Goal: Use online tool/utility: Utilize a website feature to perform a specific function

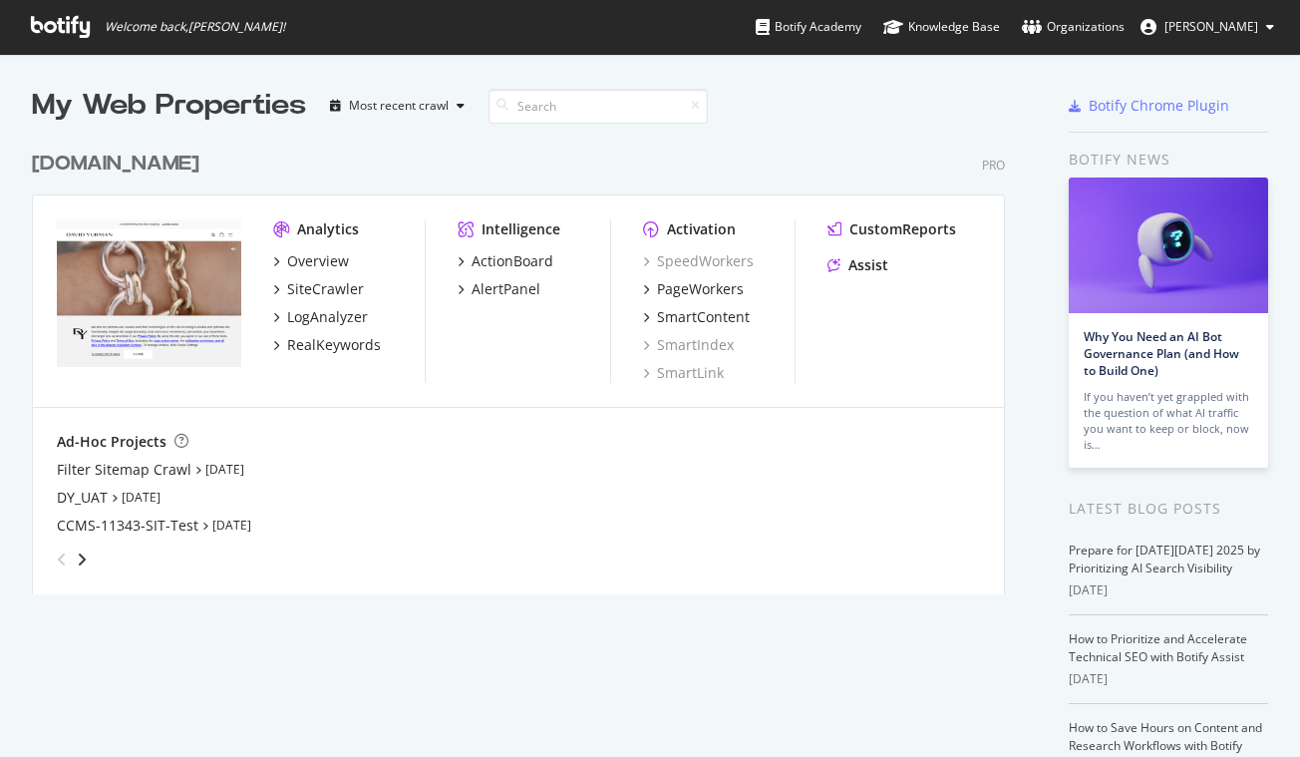
scroll to position [757, 1300]
click at [330, 338] on div "RealKeywords" at bounding box center [334, 345] width 94 height 20
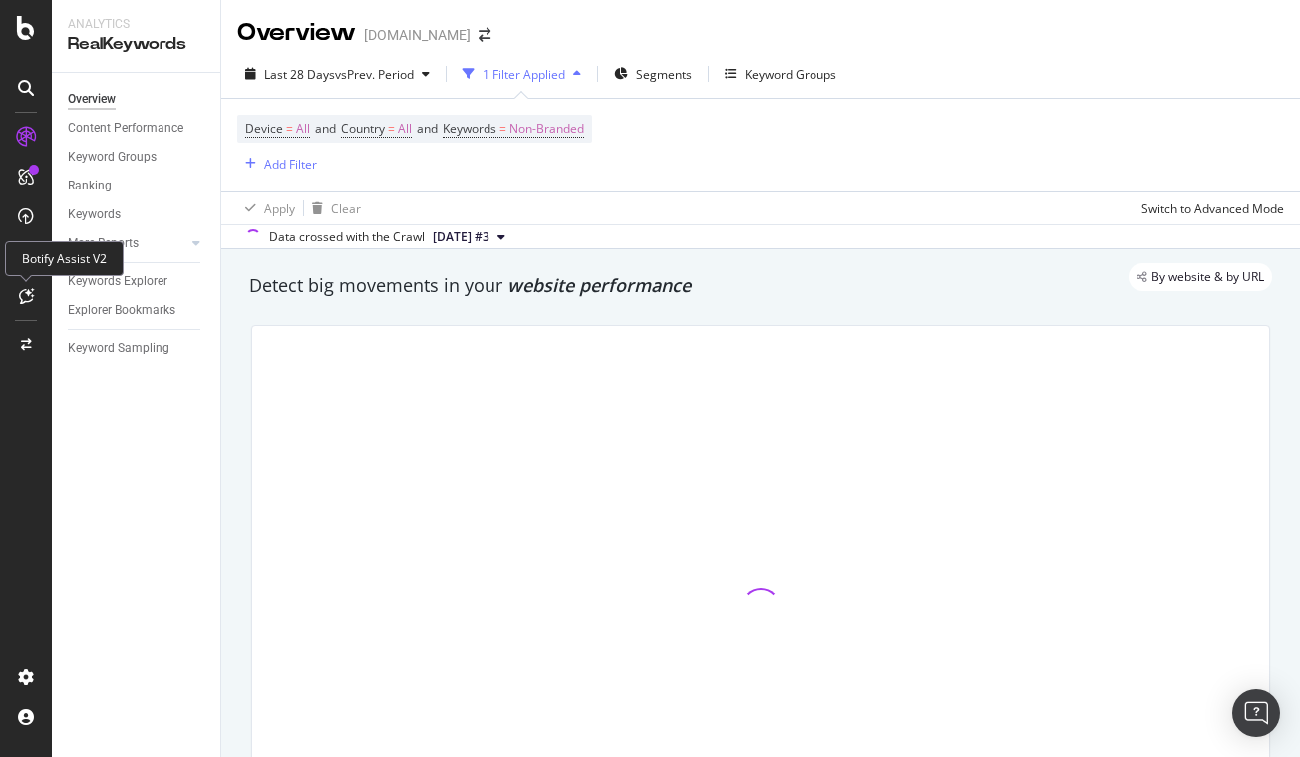
click at [32, 294] on icon at bounding box center [26, 296] width 15 height 16
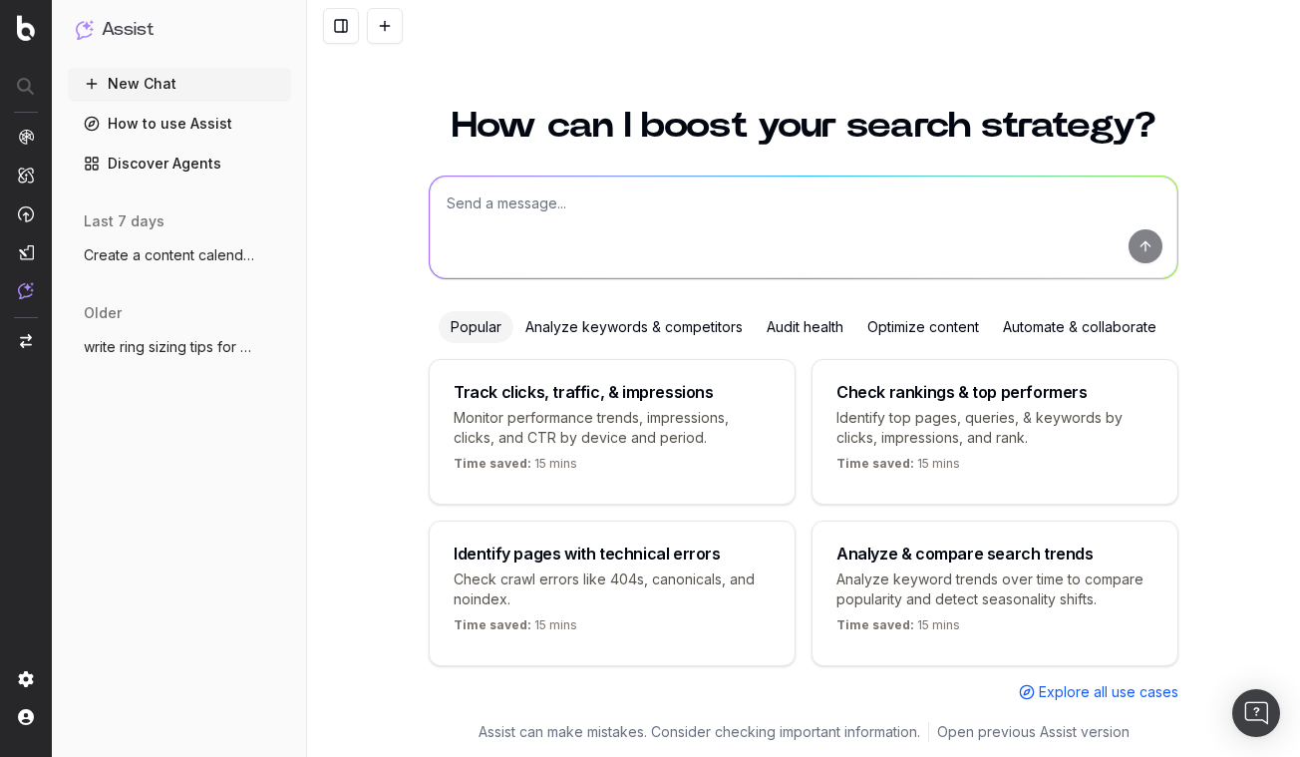
scroll to position [17, 0]
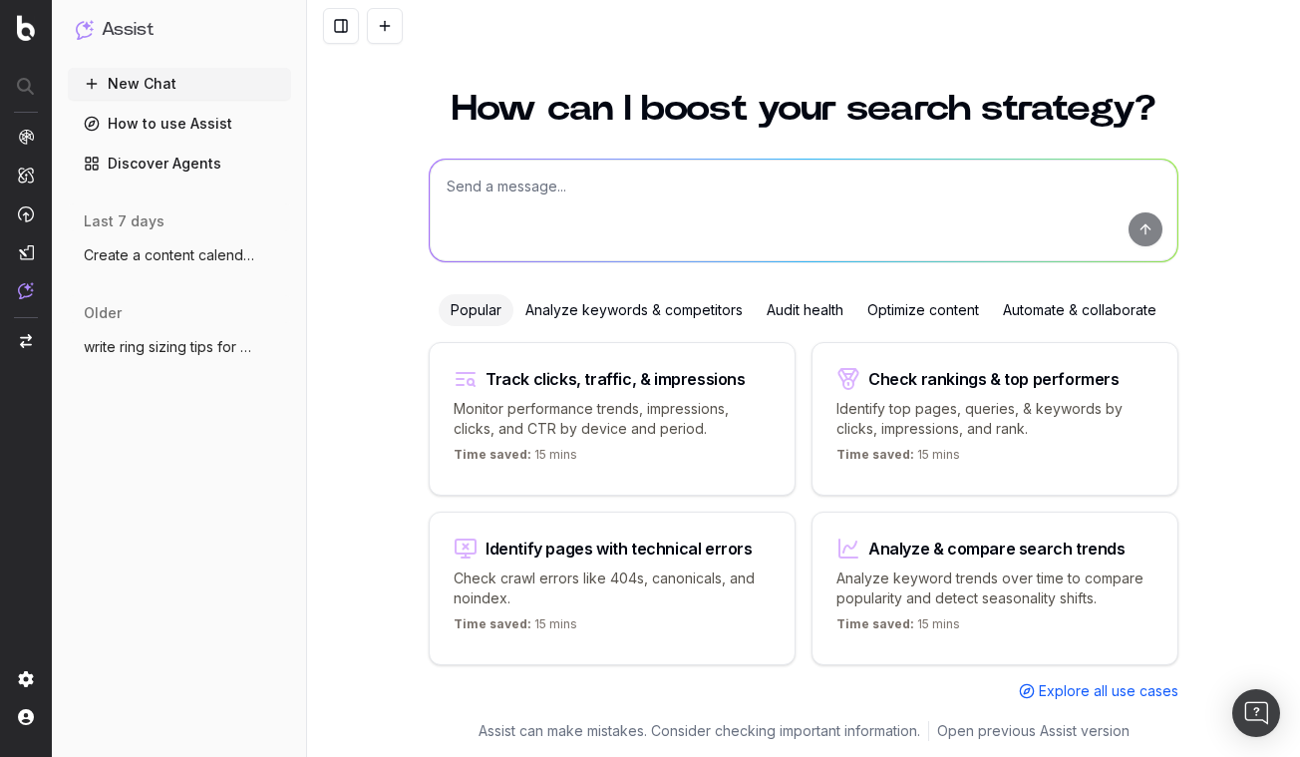
click at [450, 213] on textarea at bounding box center [804, 211] width 748 height 102
paste textarea "The Expert’s Guide To Transitioning Your Jewelry Into Fall/Winter Mode"
type textarea "write ten new versions of this title: The Expert’s Guide To Transitioning Your …"
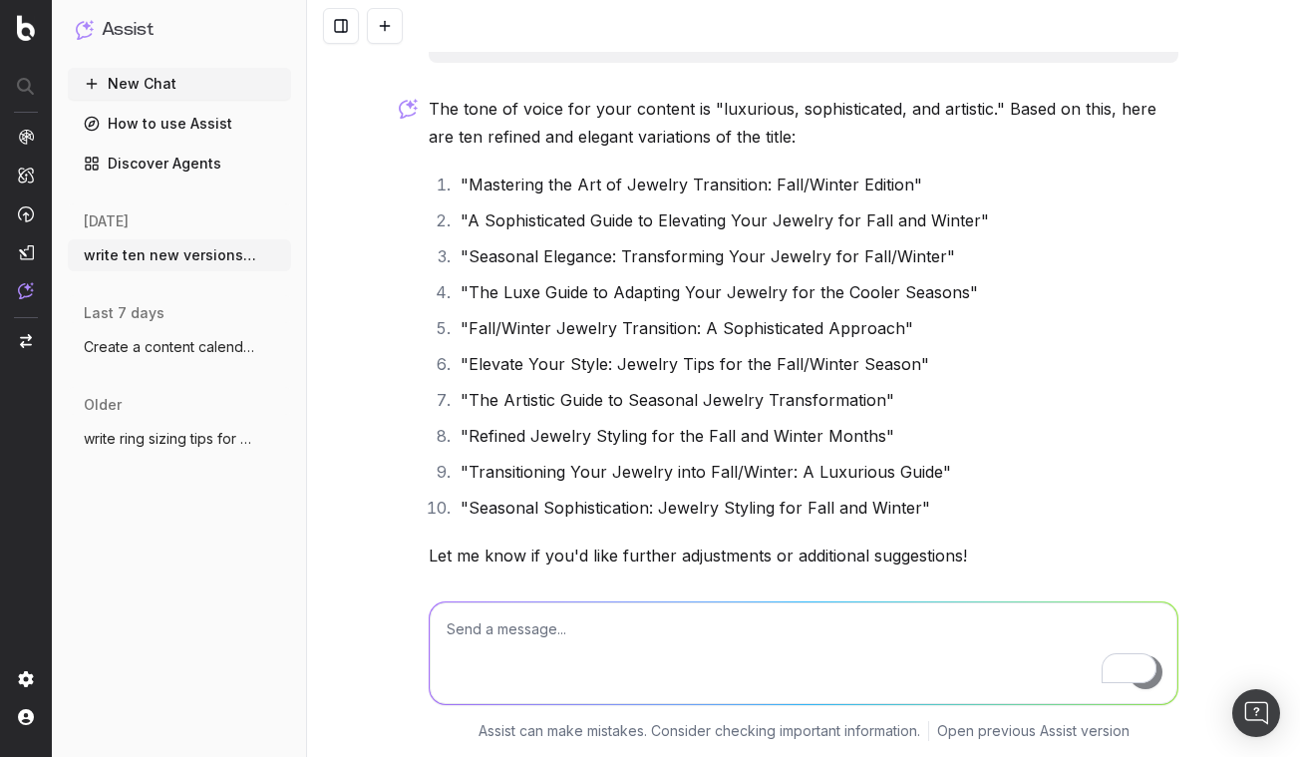
scroll to position [176, 0]
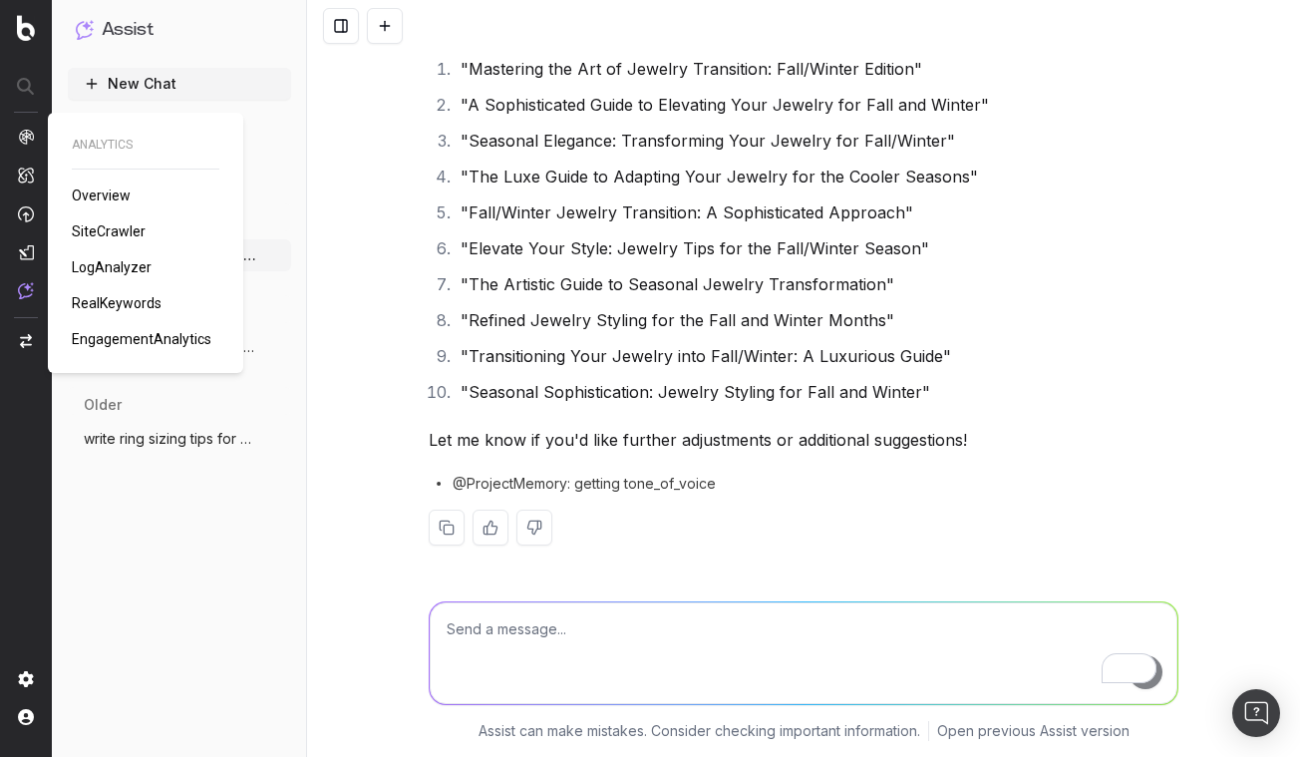
click at [109, 233] on span "SiteCrawler" at bounding box center [109, 231] width 74 height 16
